Goal: Transaction & Acquisition: Purchase product/service

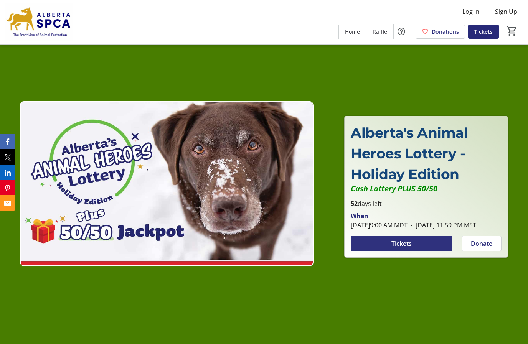
click at [392, 248] on span "Tickets" at bounding box center [402, 243] width 20 height 9
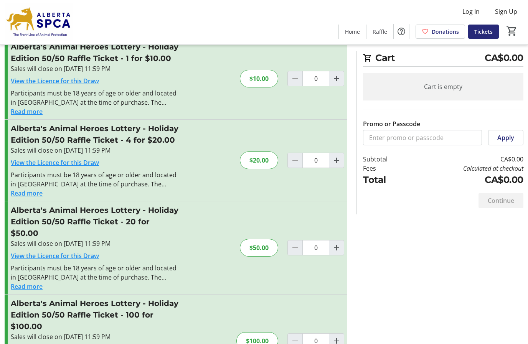
scroll to position [269, 0]
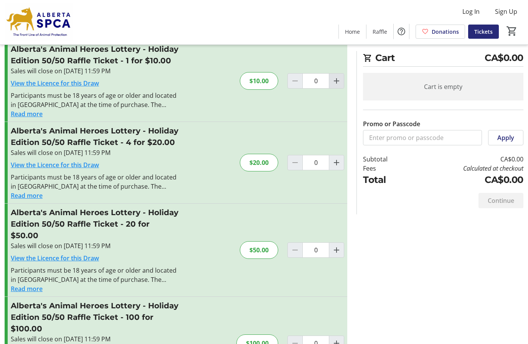
click at [335, 86] on mat-icon "Increment by one" at bounding box center [336, 80] width 9 height 9
type input "1"
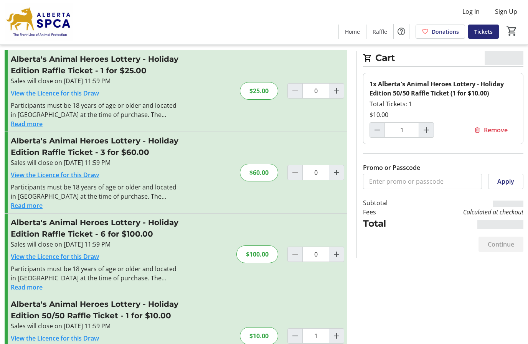
scroll to position [0, 0]
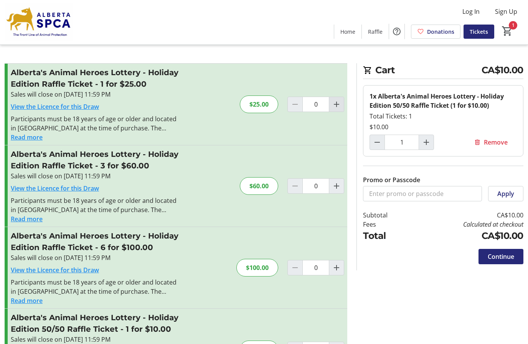
click at [336, 109] on mat-icon "Increment by one" at bounding box center [336, 104] width 9 height 9
type input "1"
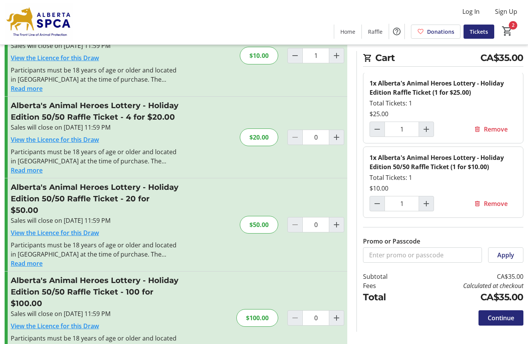
scroll to position [346, 0]
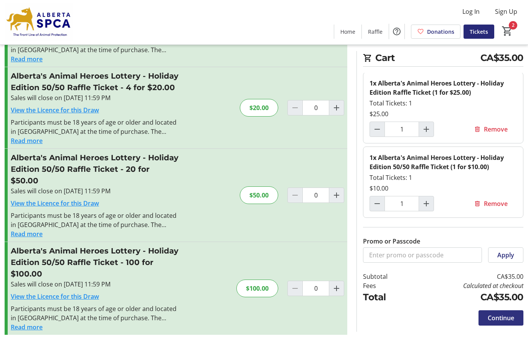
click at [506, 316] on span "Continue" at bounding box center [501, 318] width 26 height 9
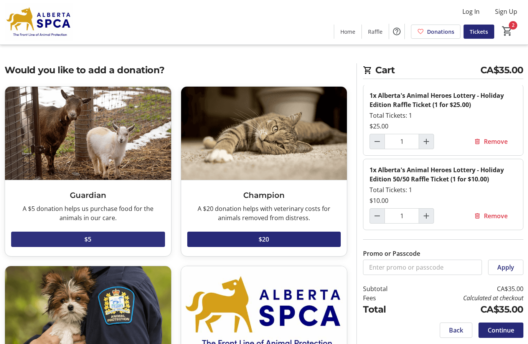
click at [100, 249] on span at bounding box center [88, 239] width 154 height 18
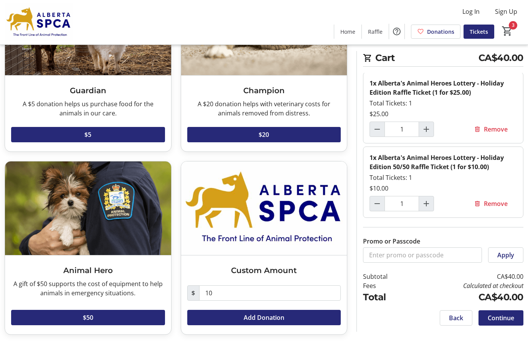
scroll to position [151, 0]
click at [492, 314] on span "Continue" at bounding box center [501, 318] width 26 height 9
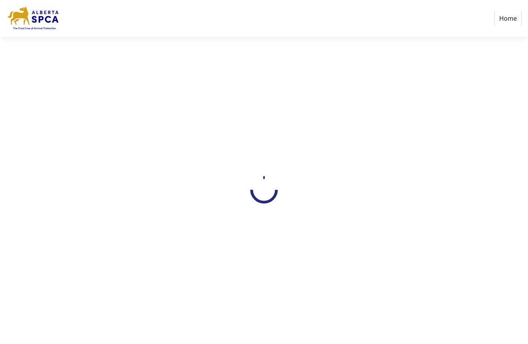
select select "CA"
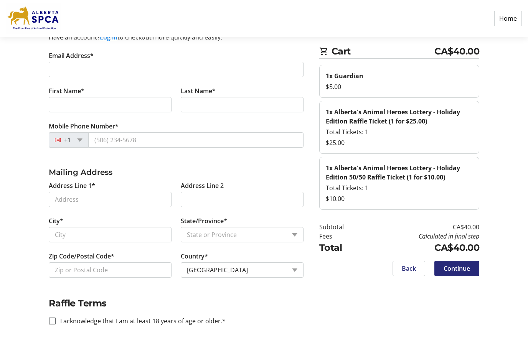
scroll to position [115, 0]
click at [63, 97] on input "First Name*" at bounding box center [110, 104] width 123 height 15
type input "[PERSON_NAME]"
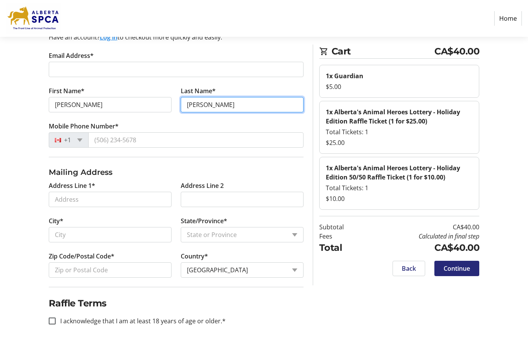
type input "[PERSON_NAME]"
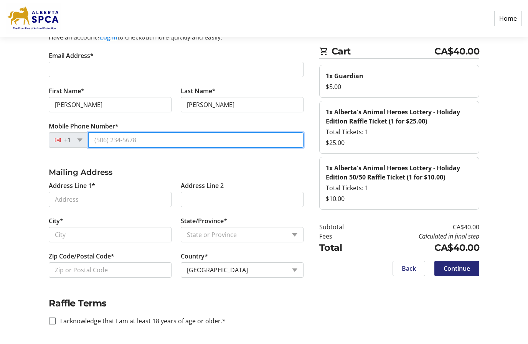
click at [160, 132] on input "Mobile Phone Number*" at bounding box center [195, 139] width 215 height 15
type input "[PHONE_NUMBER]"
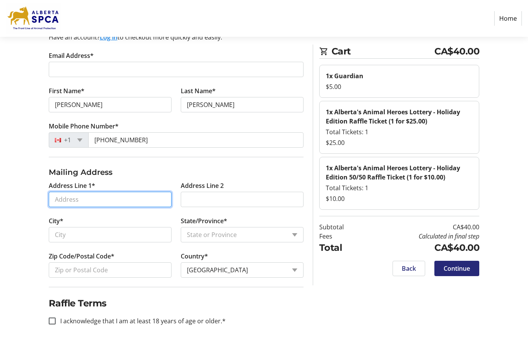
click at [96, 204] on input "Address Line 1*" at bounding box center [110, 199] width 123 height 15
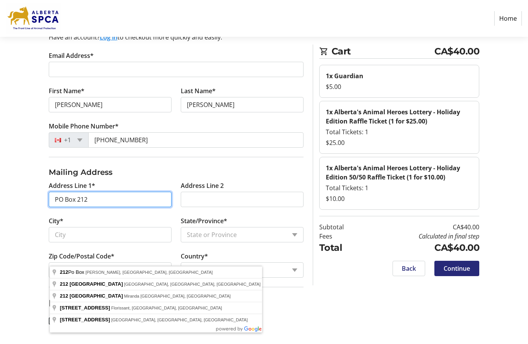
type input "PO Box 212"
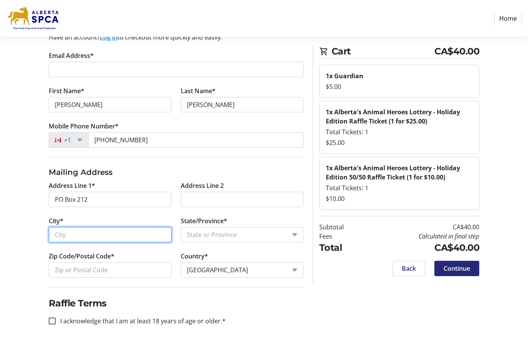
click at [92, 243] on input "City*" at bounding box center [110, 234] width 123 height 15
type input "Hillcrest Mines"
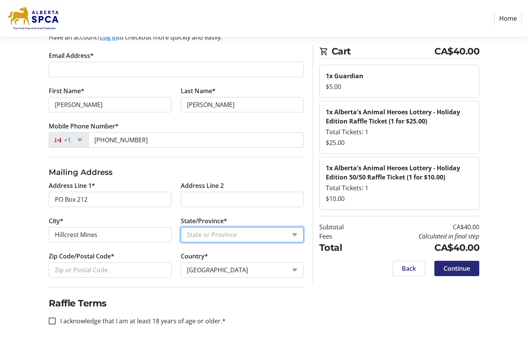
select select "AB"
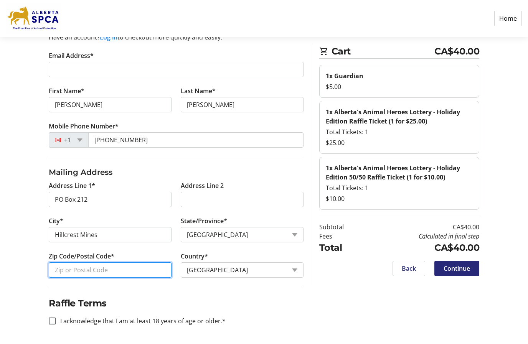
click at [72, 263] on input "Zip Code/Postal Code*" at bounding box center [110, 270] width 123 height 15
type input "T0K 1C0"
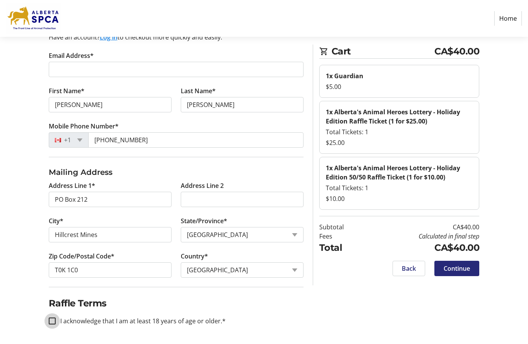
click at [53, 318] on input "I acknowledge that I am at least 18 years of age or older.*" at bounding box center [52, 321] width 7 height 7
checkbox input "true"
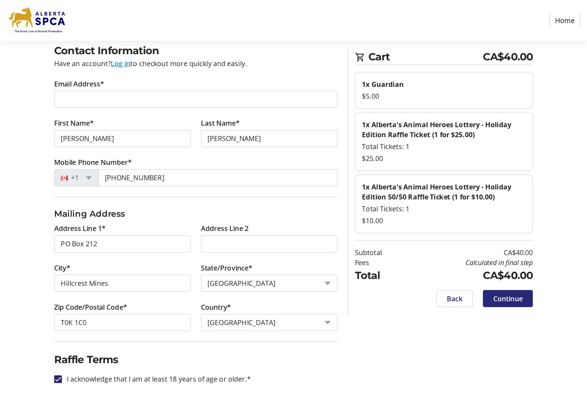
scroll to position [93, 0]
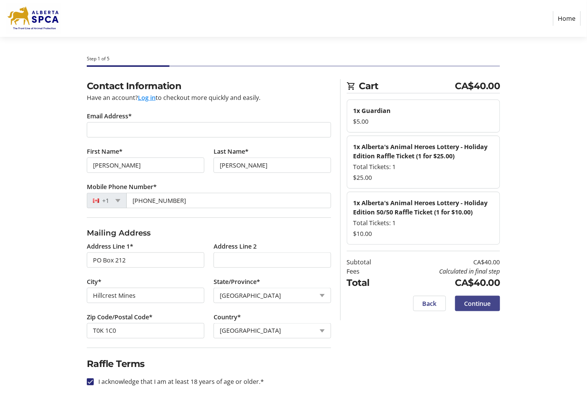
click at [478, 308] on span "Continue" at bounding box center [477, 303] width 26 height 9
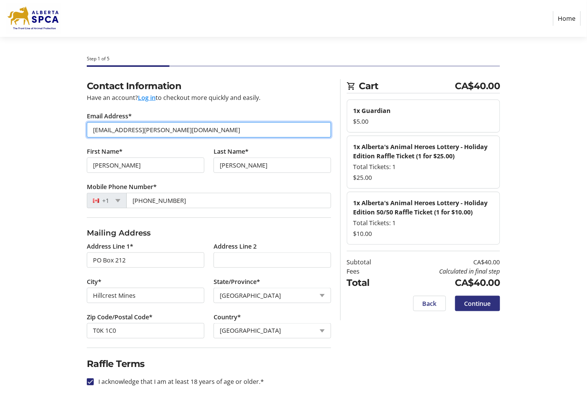
type input "[EMAIL_ADDRESS][PERSON_NAME][DOMAIN_NAME]"
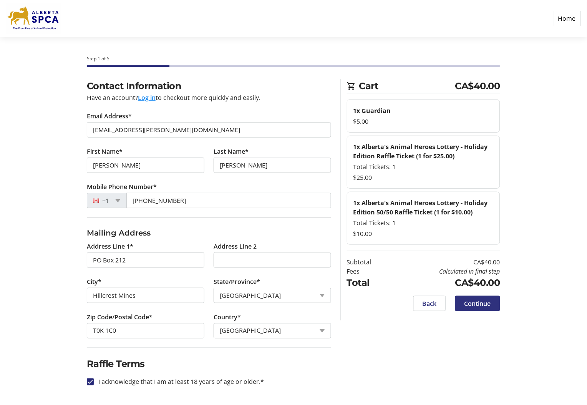
click at [478, 308] on span "Continue" at bounding box center [477, 303] width 26 height 9
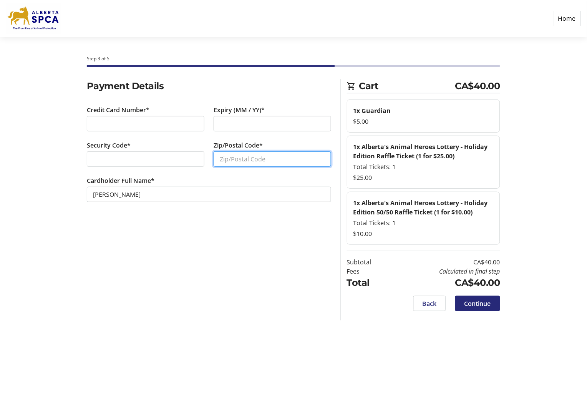
click at [231, 167] on input "Zip/Postal Code*" at bounding box center [273, 158] width 118 height 15
type input "T0K1C0"
click at [488, 313] on span at bounding box center [477, 303] width 45 height 18
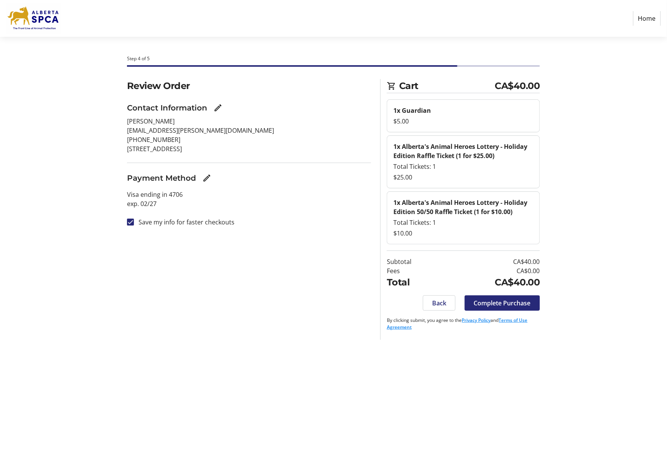
drag, startPoint x: 593, startPoint y: 53, endPoint x: 325, endPoint y: 350, distance: 400.2
click at [326, 340] on div "Review Order Contact Information [PERSON_NAME] [EMAIL_ADDRESS][PERSON_NAME][DOM…" at bounding box center [248, 209] width 253 height 261
click at [486, 308] on span "Complete Purchase" at bounding box center [502, 303] width 57 height 9
